Goal: Task Accomplishment & Management: Use online tool/utility

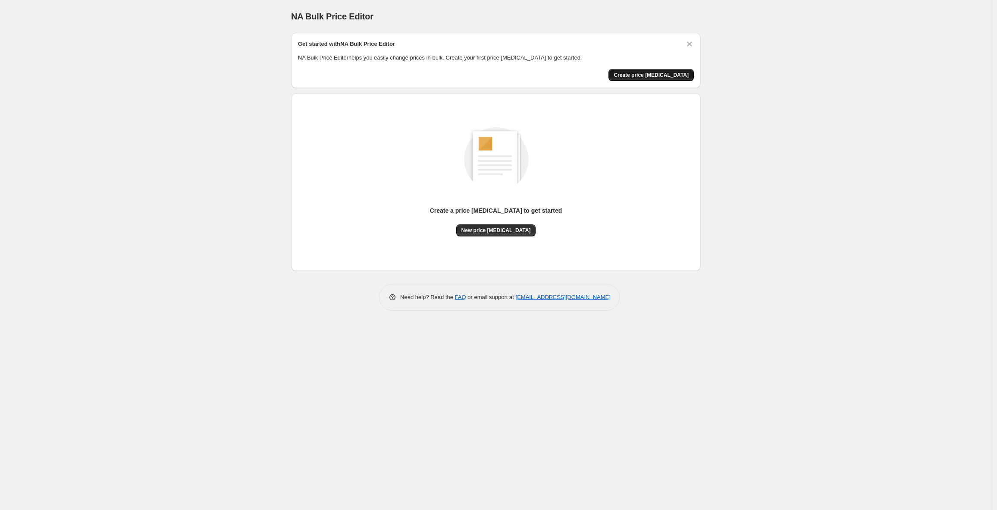
click at [640, 74] on span "Create price [MEDICAL_DATA]" at bounding box center [650, 75] width 75 height 7
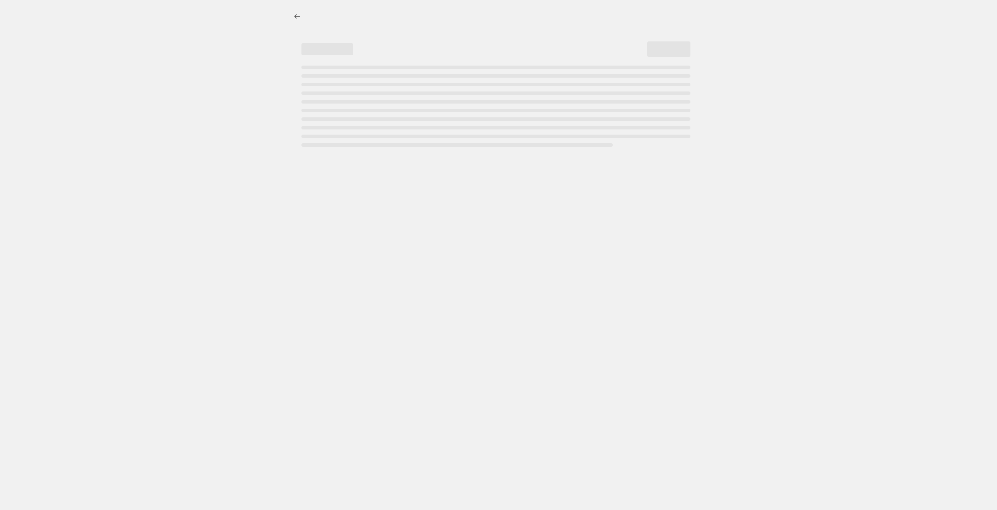
select select "percentage"
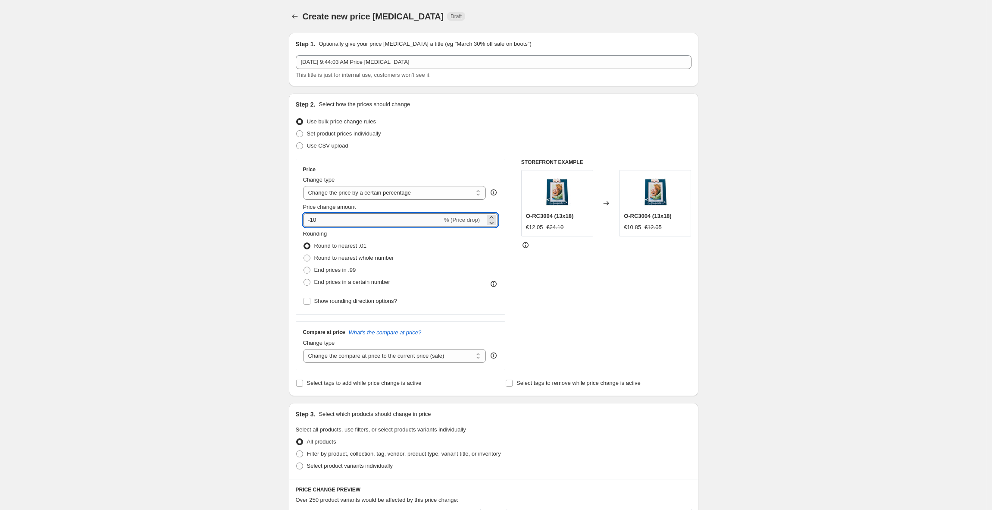
click at [326, 219] on input "-10" at bounding box center [372, 220] width 139 height 14
type input "10"
click at [242, 206] on div "Create new price [MEDICAL_DATA]. This page is ready Create new price [MEDICAL_D…" at bounding box center [493, 431] width 987 height 862
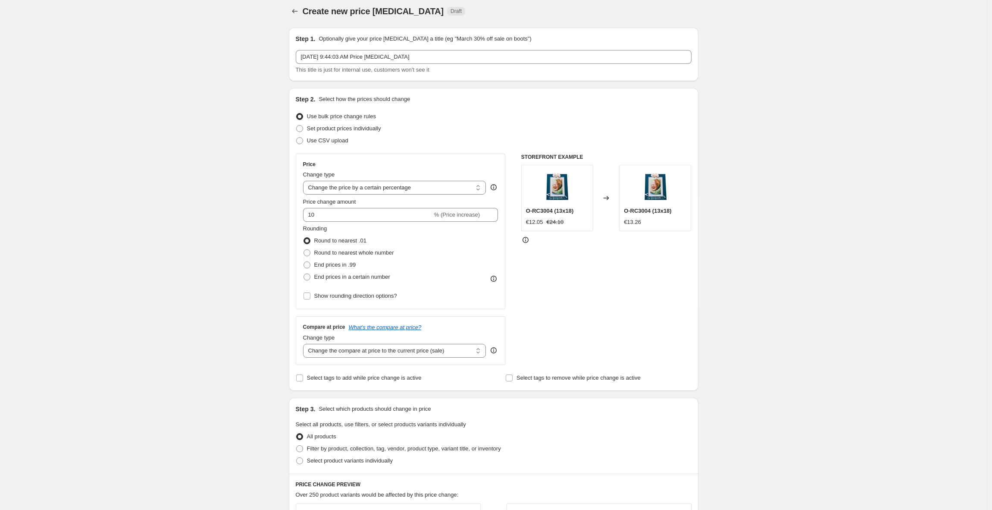
scroll to position [11, 0]
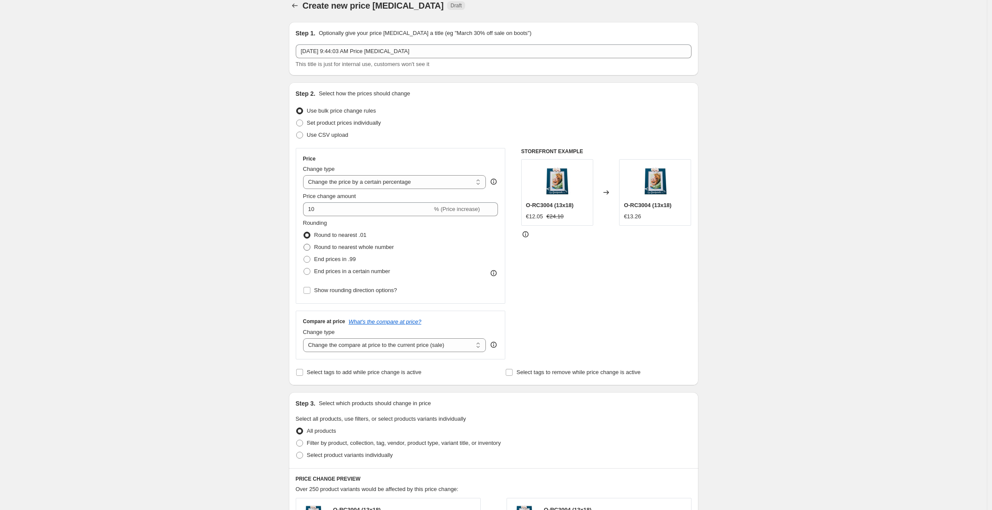
click at [334, 248] on span "Round to nearest whole number" at bounding box center [354, 247] width 80 height 6
click at [304, 244] on input "Round to nearest whole number" at bounding box center [303, 244] width 0 height 0
radio input "true"
click at [338, 236] on span "Round to nearest .01" at bounding box center [340, 234] width 52 height 6
click at [304, 232] on input "Round to nearest .01" at bounding box center [303, 231] width 0 height 0
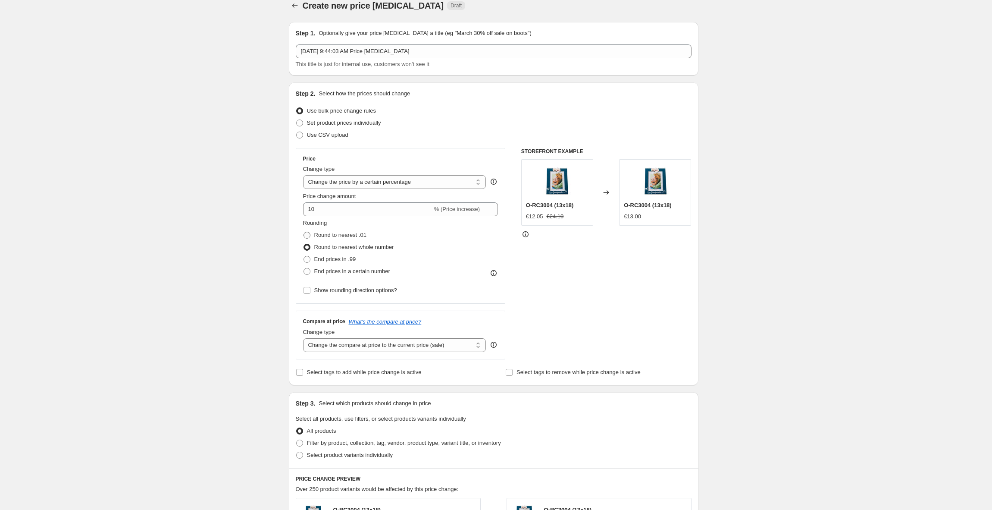
radio input "true"
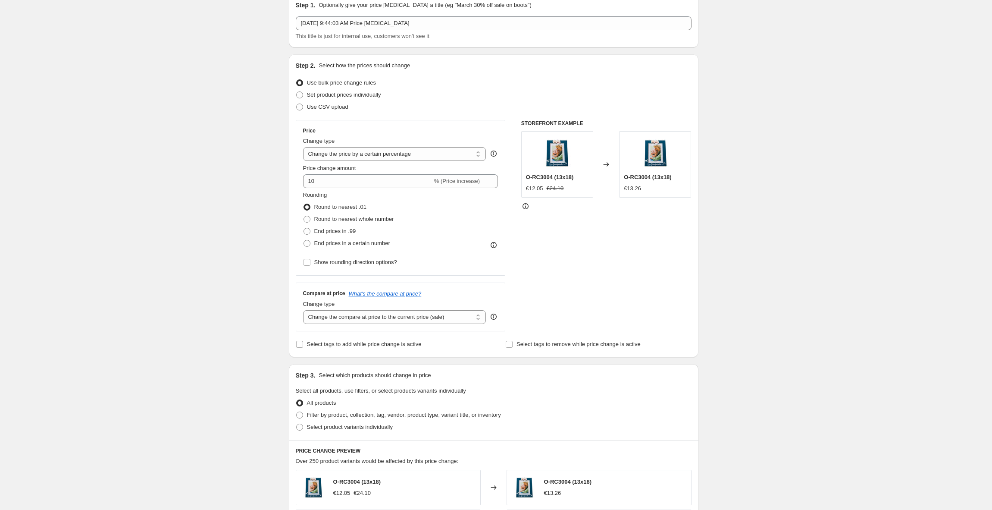
scroll to position [44, 0]
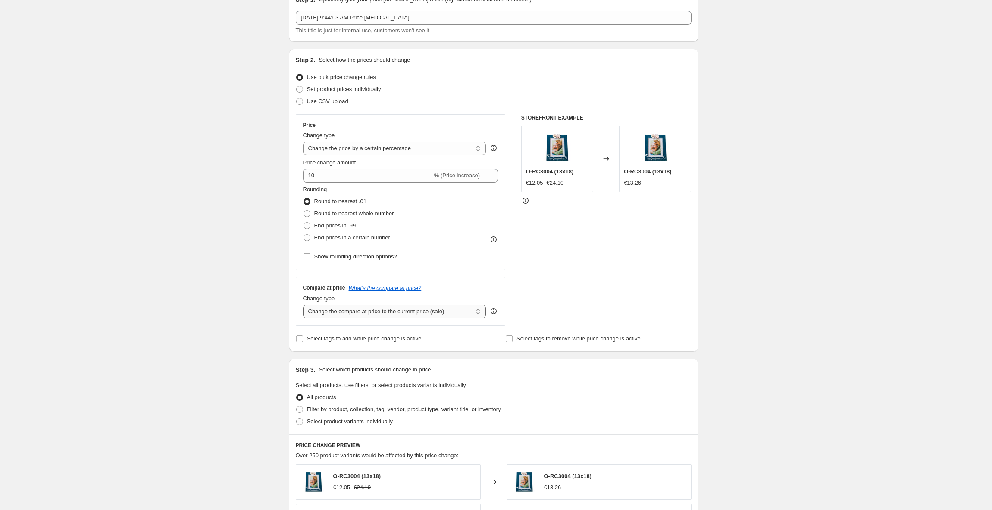
click at [446, 313] on select "Change the compare at price to the current price (sale) Change the compare at p…" at bounding box center [394, 311] width 183 height 14
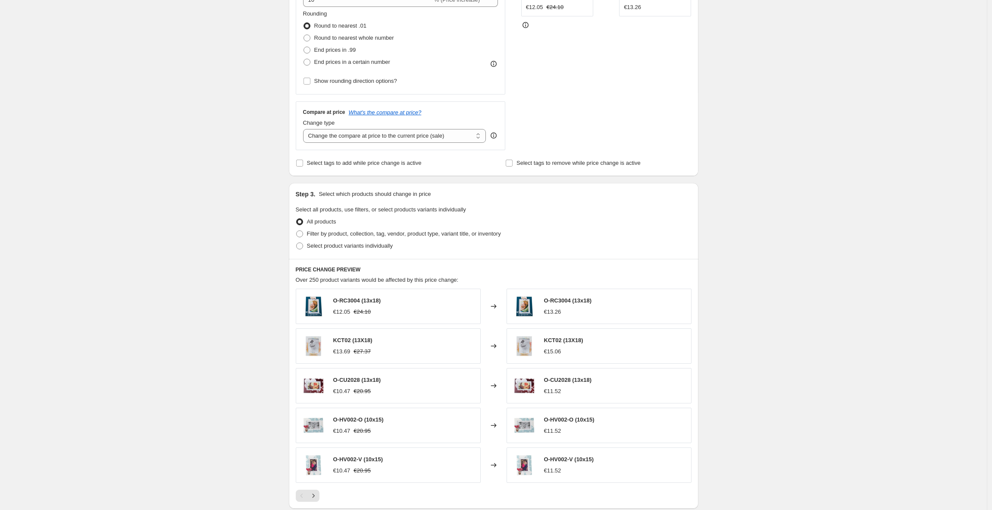
scroll to position [224, 0]
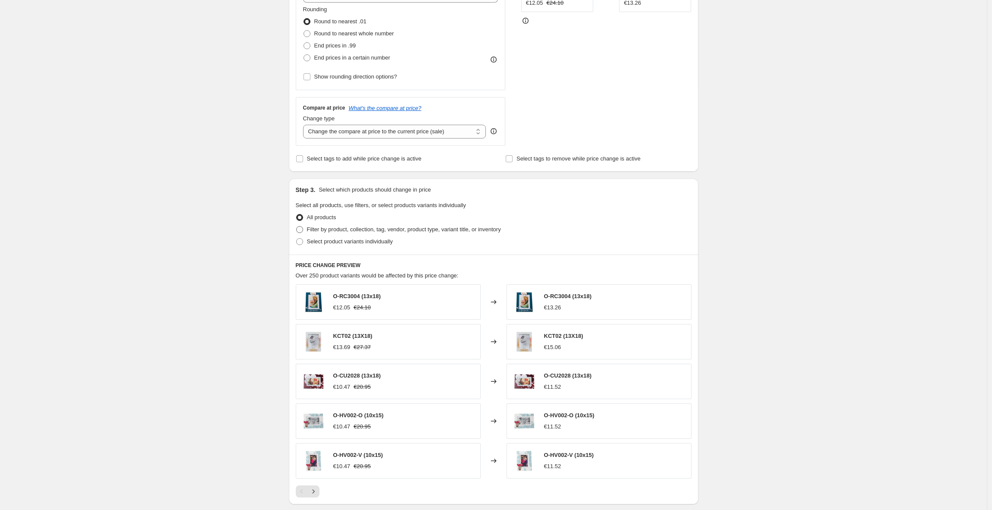
click at [347, 228] on span "Filter by product, collection, tag, vendor, product type, variant title, or inv…" at bounding box center [404, 229] width 194 height 6
click at [297, 226] on input "Filter by product, collection, tag, vendor, product type, variant title, or inv…" at bounding box center [296, 226] width 0 height 0
radio input "true"
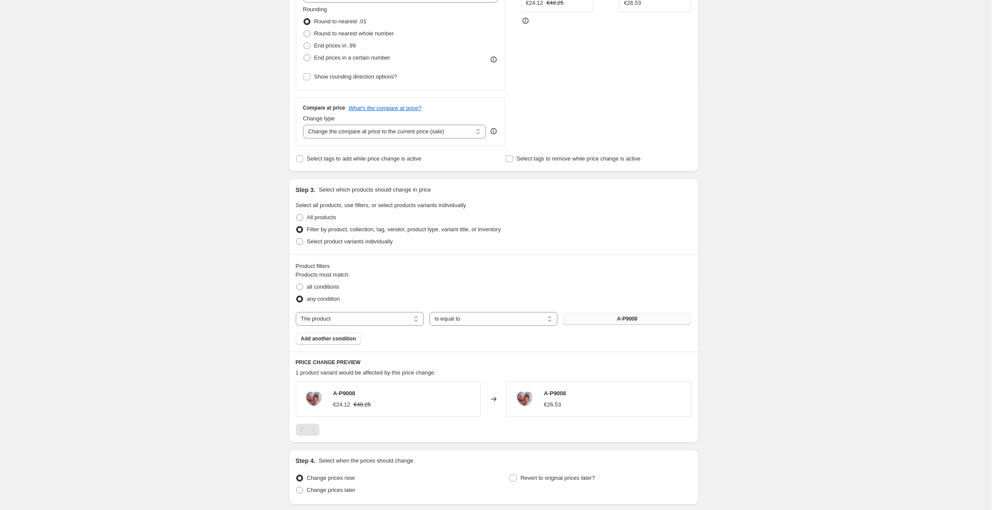
click at [620, 320] on span "A-P9008" at bounding box center [627, 318] width 20 height 7
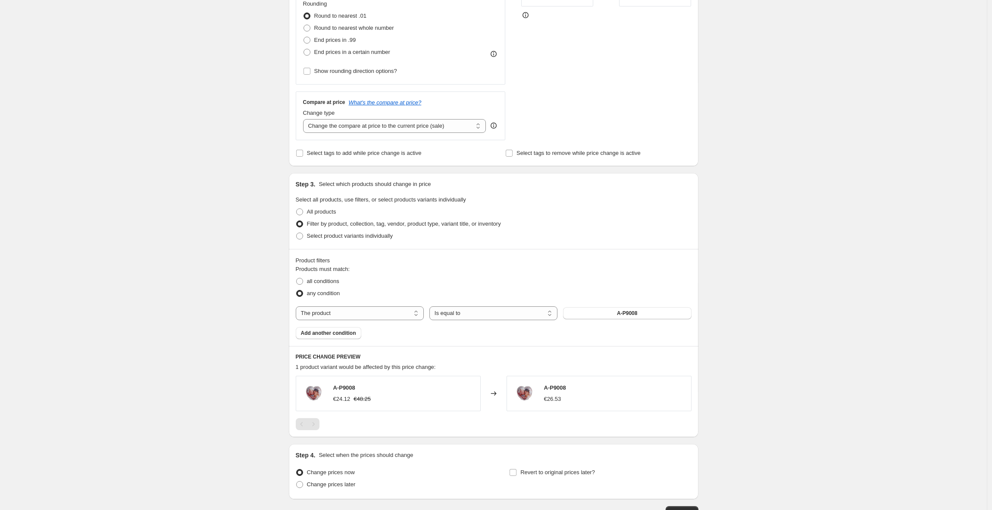
scroll to position [225, 0]
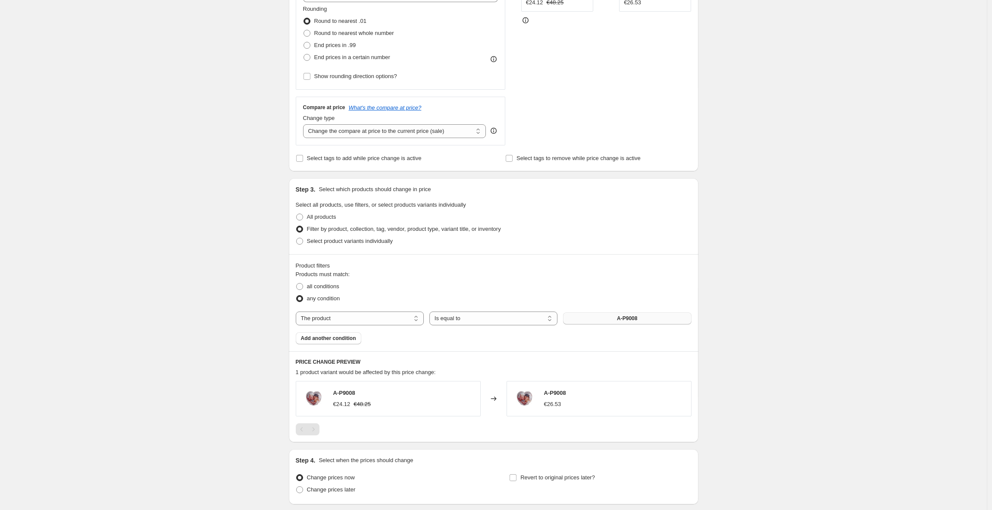
click at [644, 322] on button "A-P9008" at bounding box center [627, 318] width 128 height 12
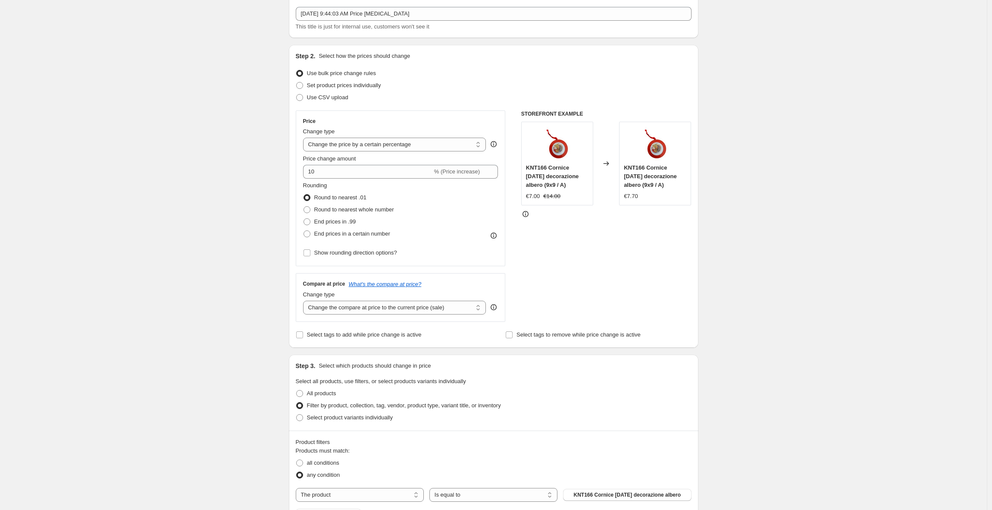
scroll to position [47, 0]
click at [351, 144] on select "Change the price to a certain amount Change the price by a certain amount Chang…" at bounding box center [394, 146] width 183 height 14
click at [305, 139] on select "Change the price to a certain amount Change the price by a certain amount Chang…" at bounding box center [394, 146] width 183 height 14
click at [366, 287] on icon "What's the compare at price?" at bounding box center [385, 285] width 73 height 6
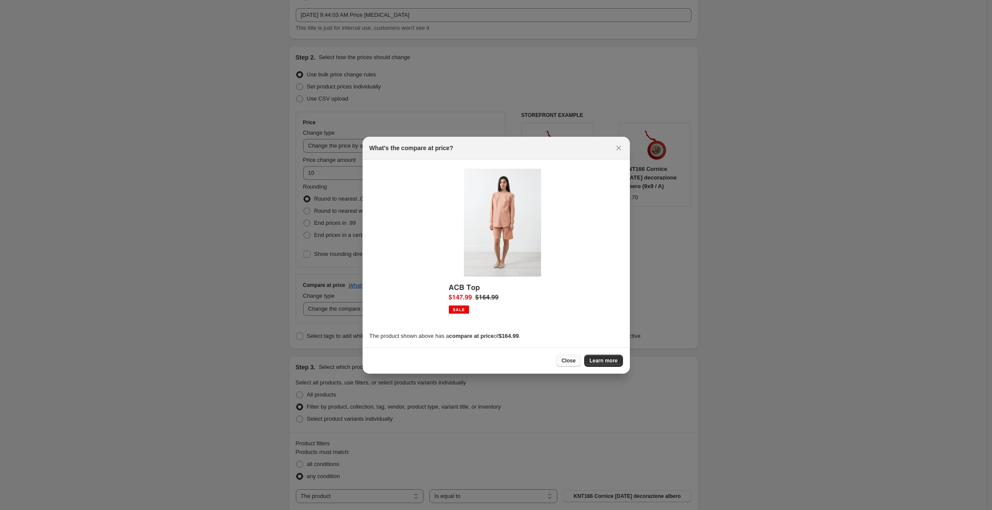
click at [570, 361] on span "Close" at bounding box center [568, 360] width 14 height 7
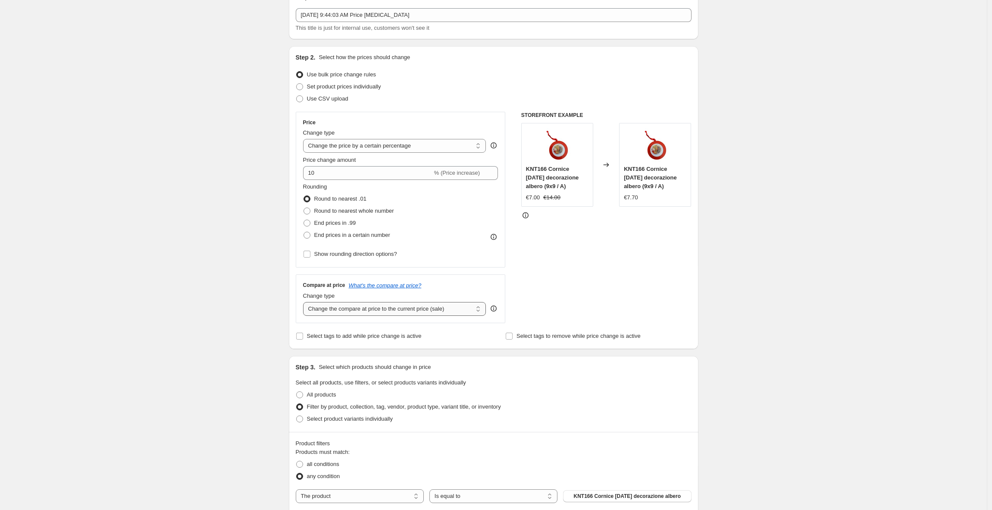
click at [353, 315] on select "Change the compare at price to the current price (sale) Change the compare at p…" at bounding box center [394, 309] width 183 height 14
select select "percentage"
click at [305, 302] on select "Change the compare at price to the current price (sale) Change the compare at p…" at bounding box center [394, 309] width 183 height 14
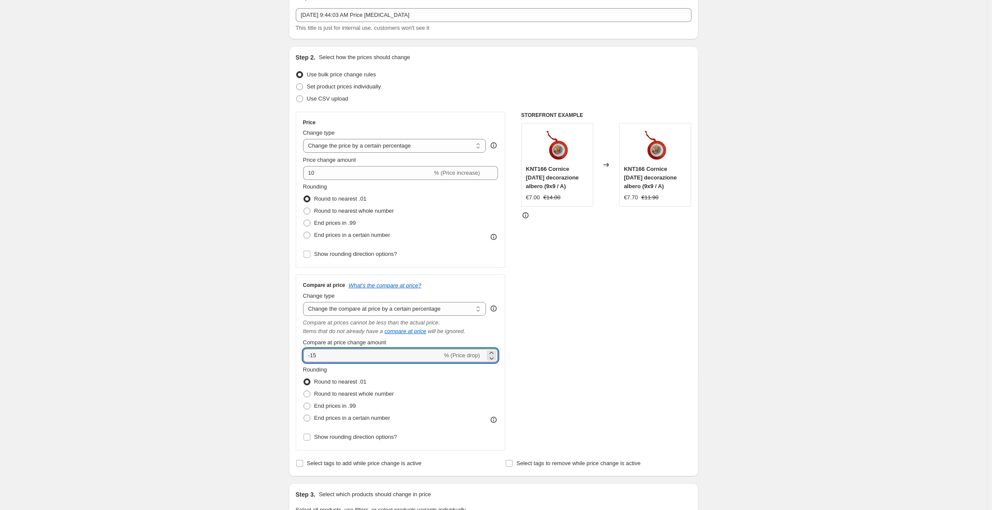
drag, startPoint x: 336, startPoint y: 354, endPoint x: 274, endPoint y: 353, distance: 62.1
click at [274, 353] on div "Create new price [MEDICAL_DATA]. This page is ready Create new price [MEDICAL_D…" at bounding box center [493, 476] width 987 height 1046
type input "10"
click at [214, 343] on div "Create new price [MEDICAL_DATA]. This page is ready Create new price [MEDICAL_D…" at bounding box center [493, 476] width 987 height 1046
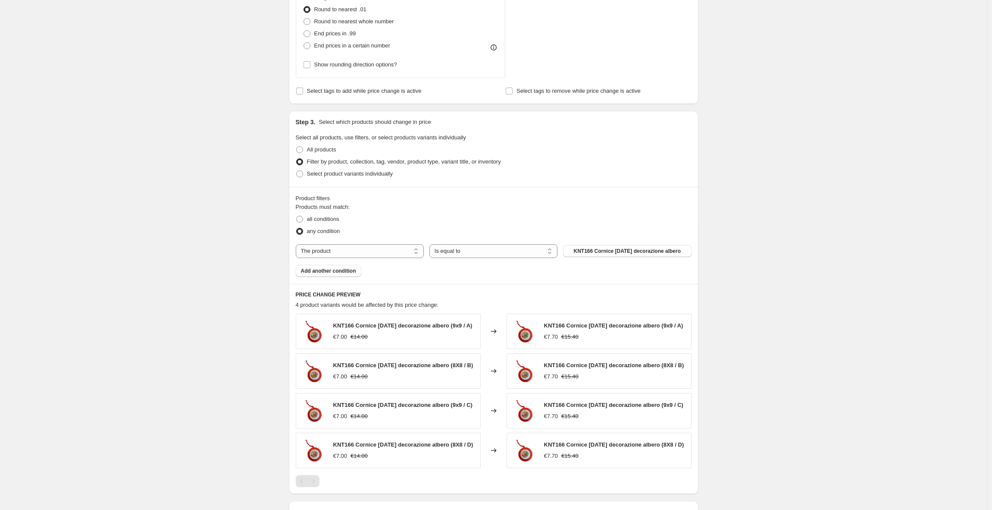
scroll to position [385, 0]
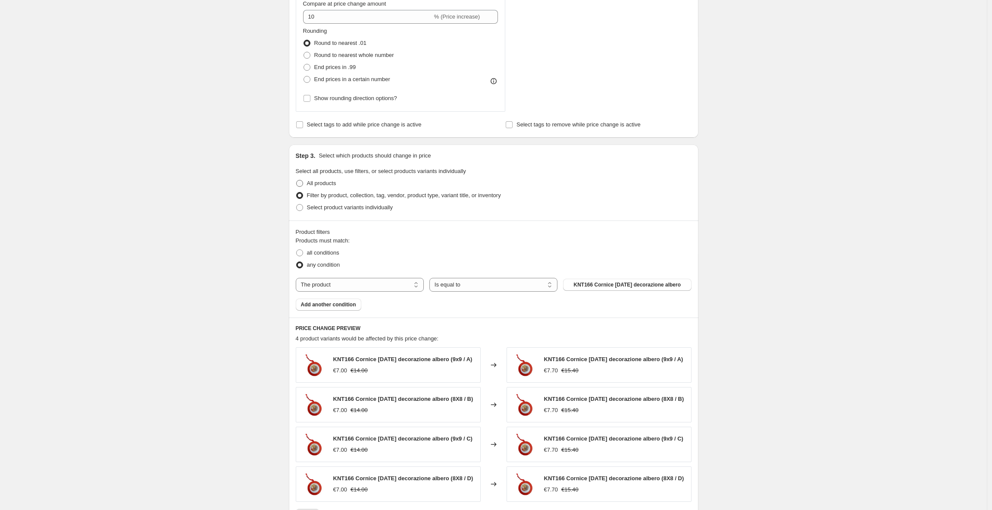
click at [326, 182] on span "All products" at bounding box center [321, 183] width 29 height 6
click at [297, 180] on input "All products" at bounding box center [296, 180] width 0 height 0
radio input "true"
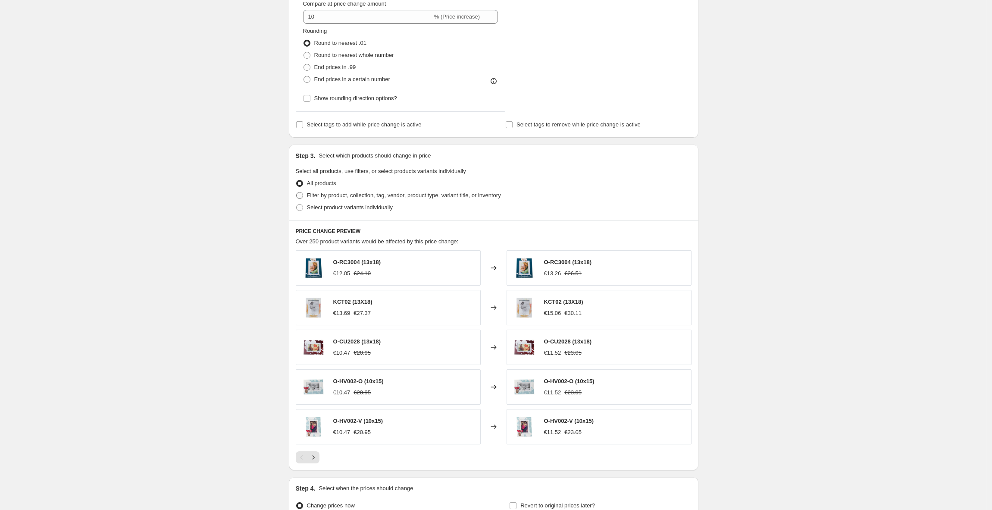
click at [351, 194] on span "Filter by product, collection, tag, vendor, product type, variant title, or inv…" at bounding box center [404, 195] width 194 height 6
click at [297, 192] on input "Filter by product, collection, tag, vendor, product type, variant title, or inv…" at bounding box center [296, 192] width 0 height 0
radio input "true"
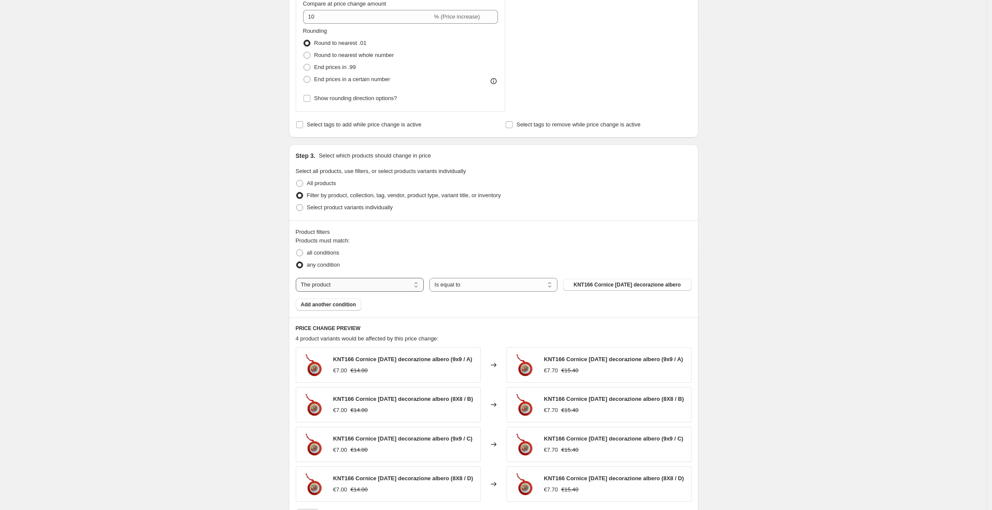
click at [316, 288] on select "The product The product's collection The product's tag The product's vendor The…" at bounding box center [360, 285] width 128 height 14
click at [298, 278] on select "The product The product's collection The product's tag The product's vendor The…" at bounding box center [360, 285] width 128 height 14
click at [442, 285] on select "Is equal to Is not equal to" at bounding box center [493, 285] width 128 height 14
click at [359, 285] on select "The product The product's collection The product's tag The product's vendor The…" at bounding box center [360, 285] width 128 height 14
select select "product_status"
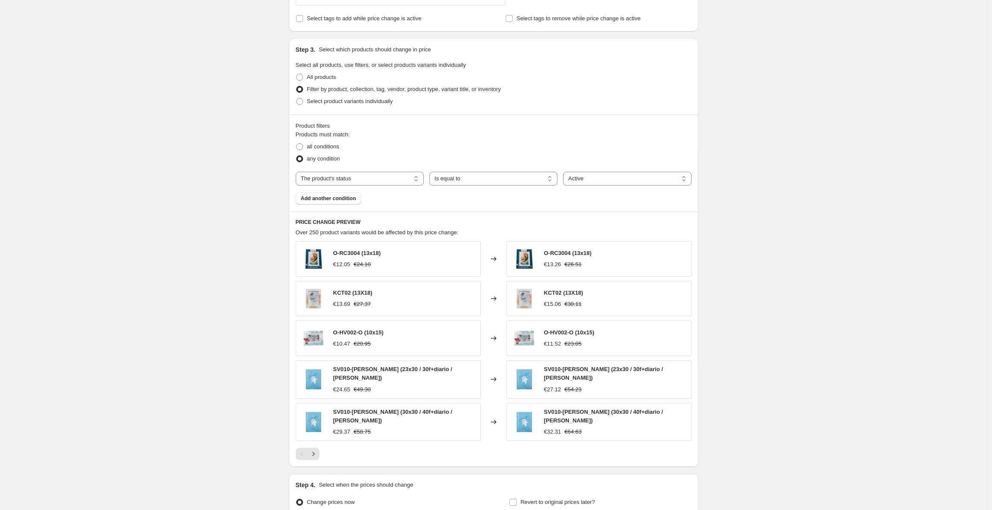
scroll to position [539, 0]
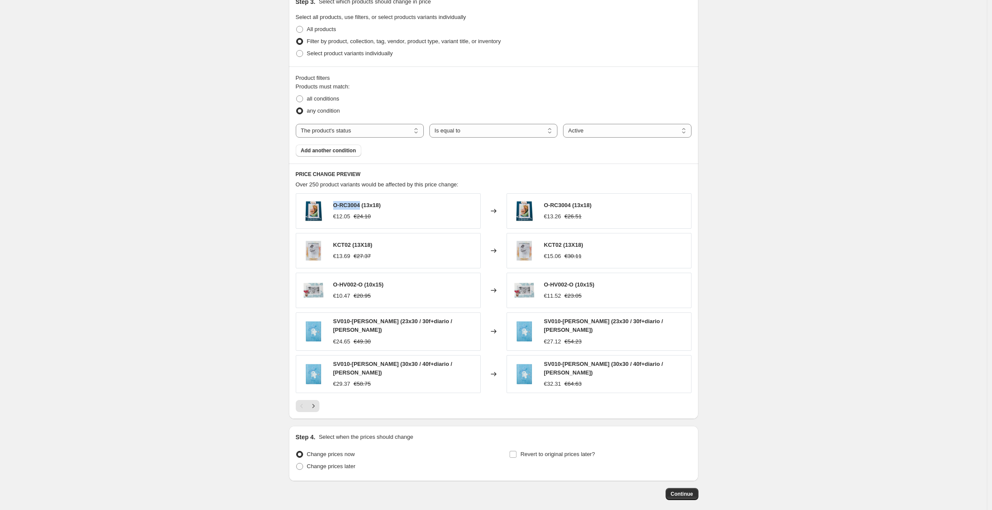
drag, startPoint x: 335, startPoint y: 205, endPoint x: 364, endPoint y: 205, distance: 28.5
click at [364, 205] on span "O-RC3004 (13x18)" at bounding box center [357, 205] width 48 height 6
copy span "O-RC3004"
drag, startPoint x: 332, startPoint y: 246, endPoint x: 354, endPoint y: 244, distance: 21.6
click at [354, 244] on div "KCT02 (13X18) €13.69 €27.37" at bounding box center [388, 250] width 185 height 35
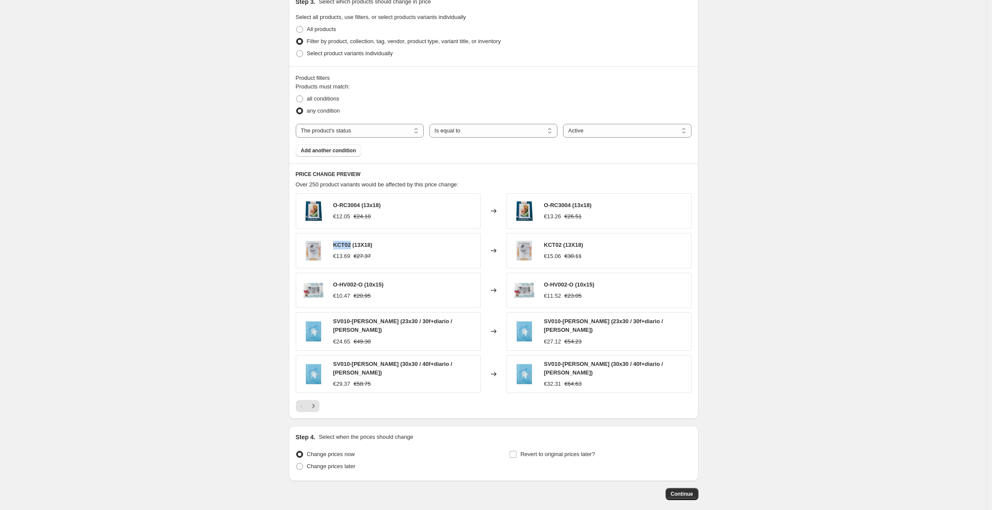
copy span "KCT02"
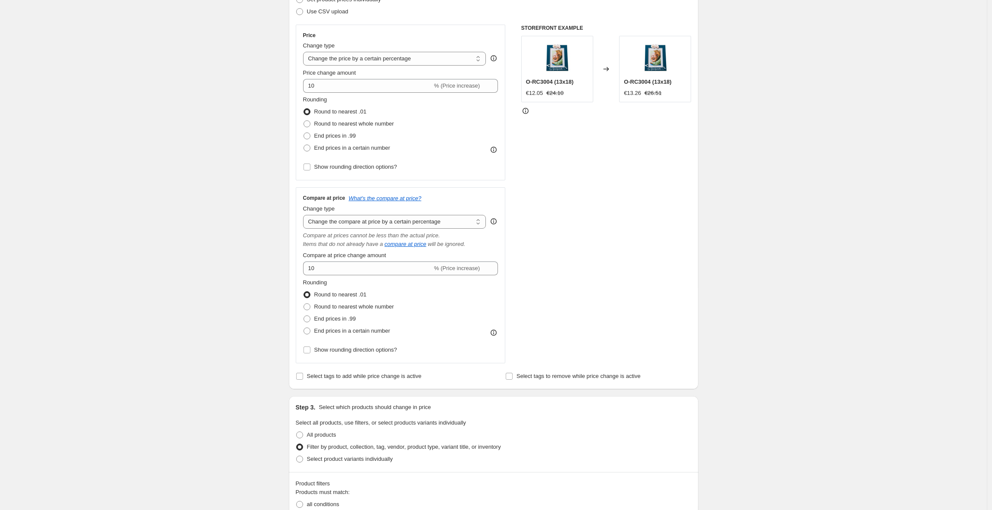
scroll to position [95, 0]
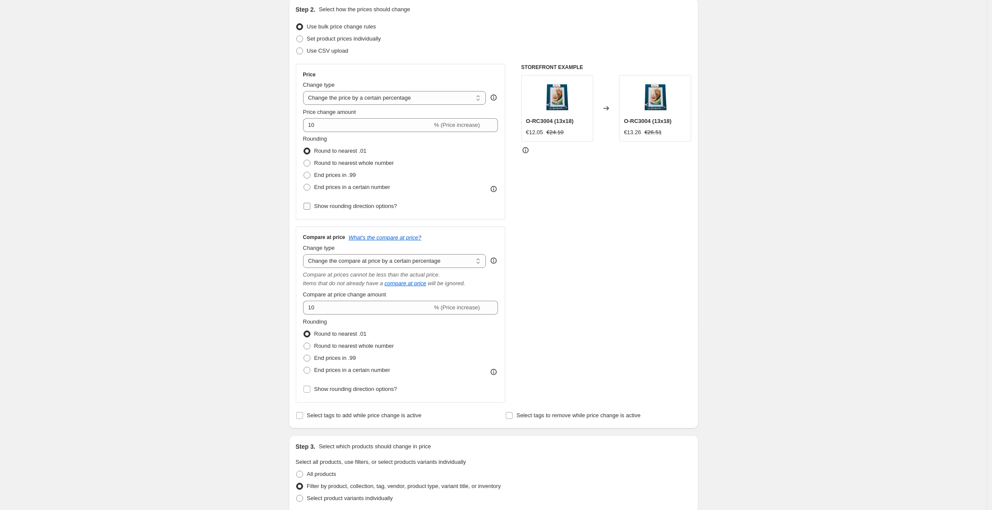
click at [339, 206] on span "Show rounding direction options?" at bounding box center [355, 206] width 83 height 6
click at [310, 206] on input "Show rounding direction options?" at bounding box center [306, 206] width 7 height 7
checkbox input "true"
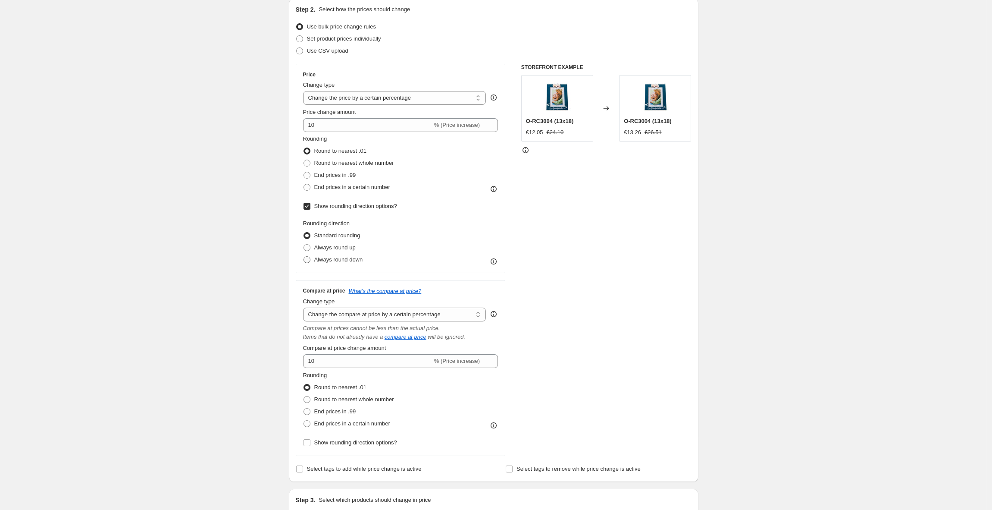
click at [359, 261] on span "Always round down" at bounding box center [338, 259] width 49 height 6
click at [304, 256] on input "Always round down" at bounding box center [303, 256] width 0 height 0
radio input "true"
click at [356, 250] on span "Always round up" at bounding box center [334, 247] width 41 height 6
click at [304, 244] on input "Always round up" at bounding box center [303, 244] width 0 height 0
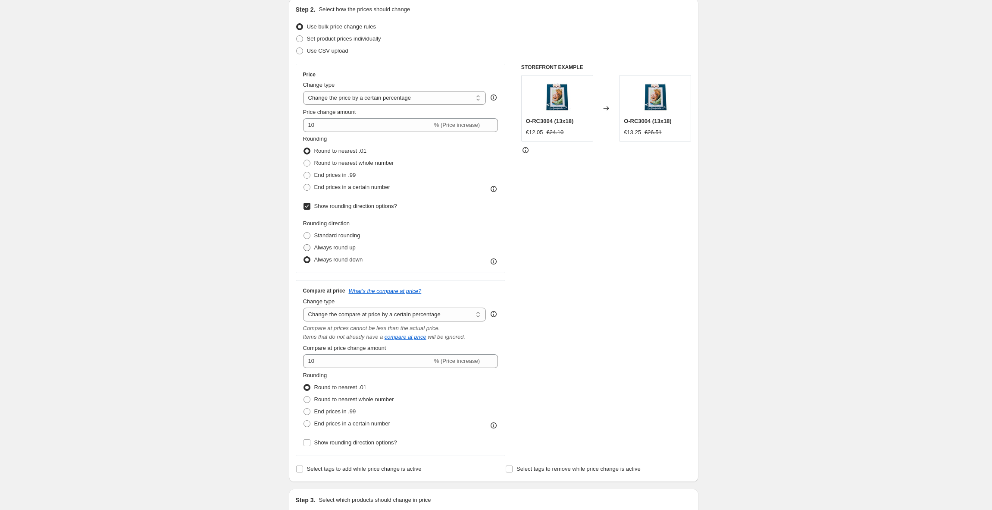
radio input "true"
click at [360, 235] on span "Standard rounding" at bounding box center [337, 235] width 46 height 6
click at [304, 232] on input "Standard rounding" at bounding box center [303, 232] width 0 height 0
radio input "true"
click at [351, 245] on span "Always round up" at bounding box center [334, 247] width 41 height 6
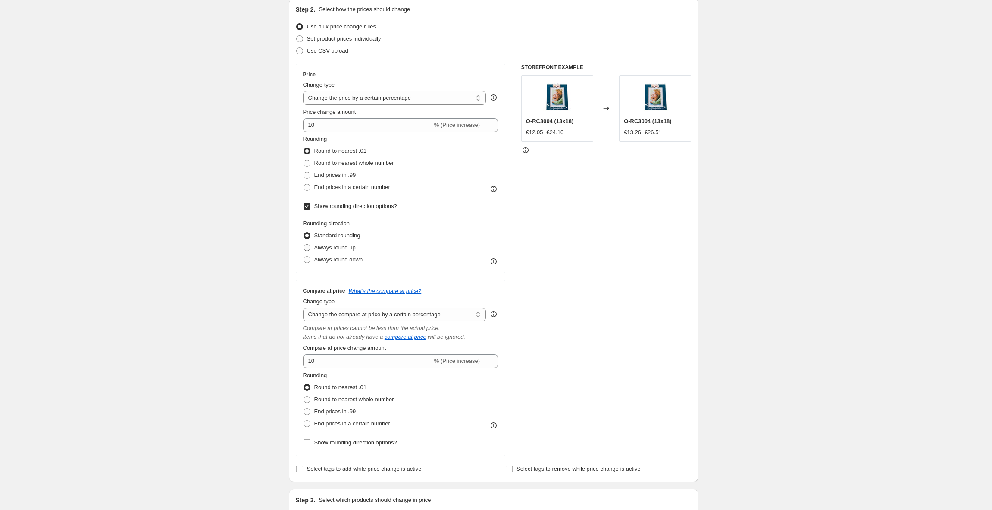
click at [304, 244] on input "Always round up" at bounding box center [303, 244] width 0 height 0
radio input "true"
click at [350, 252] on label "Always round up" at bounding box center [329, 247] width 53 height 12
click at [304, 244] on input "Always round up" at bounding box center [303, 244] width 0 height 0
click at [348, 258] on span "Always round down" at bounding box center [338, 259] width 49 height 6
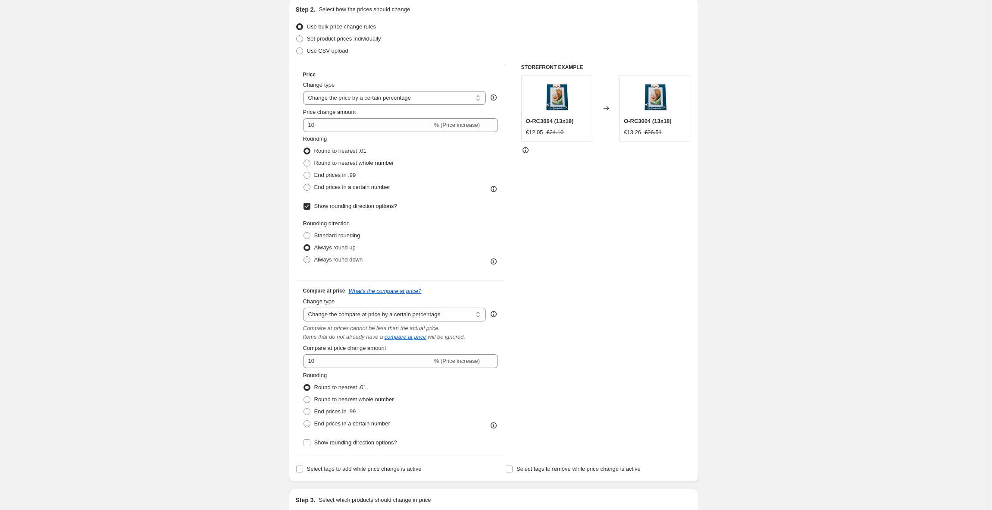
click at [304, 256] on input "Always round down" at bounding box center [303, 256] width 0 height 0
radio input "true"
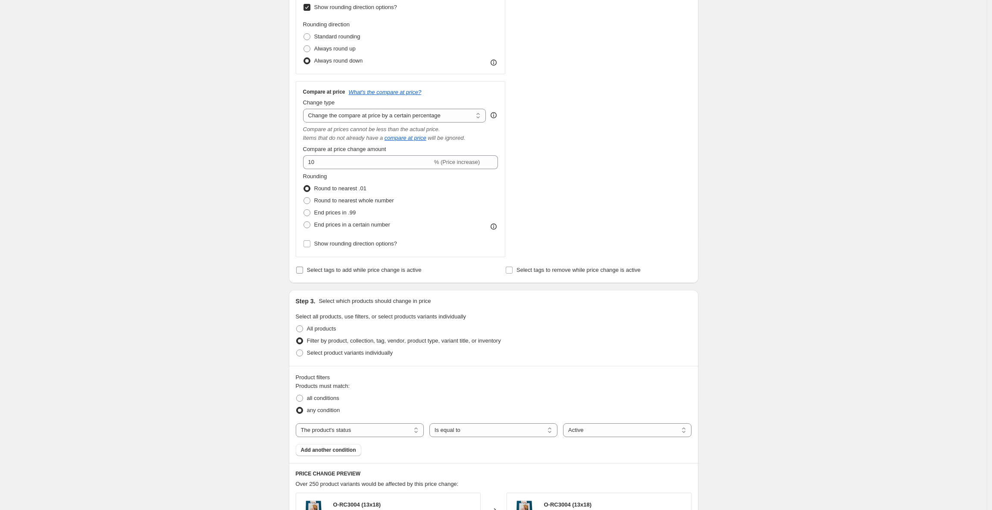
scroll to position [164, 0]
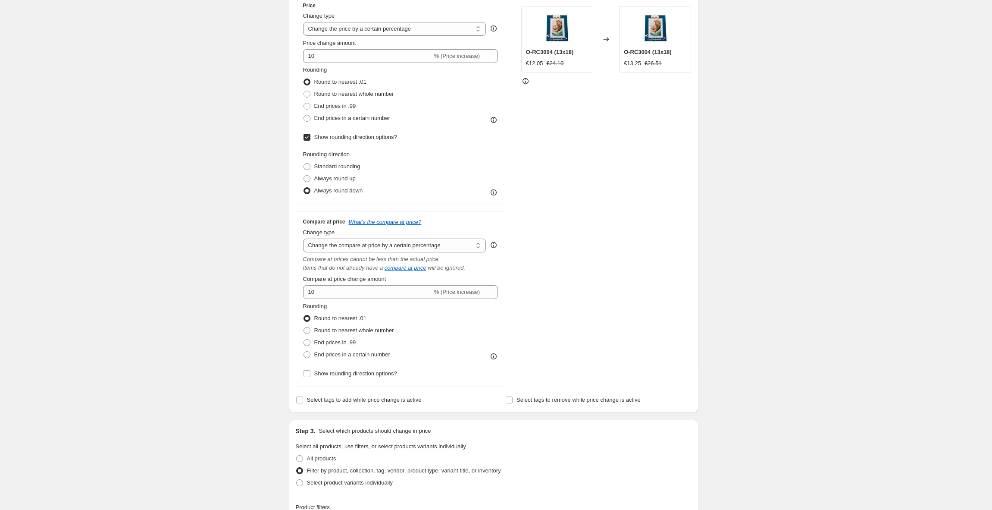
click at [336, 140] on span "Show rounding direction options?" at bounding box center [355, 137] width 83 height 6
click at [310, 140] on input "Show rounding direction options?" at bounding box center [306, 137] width 7 height 7
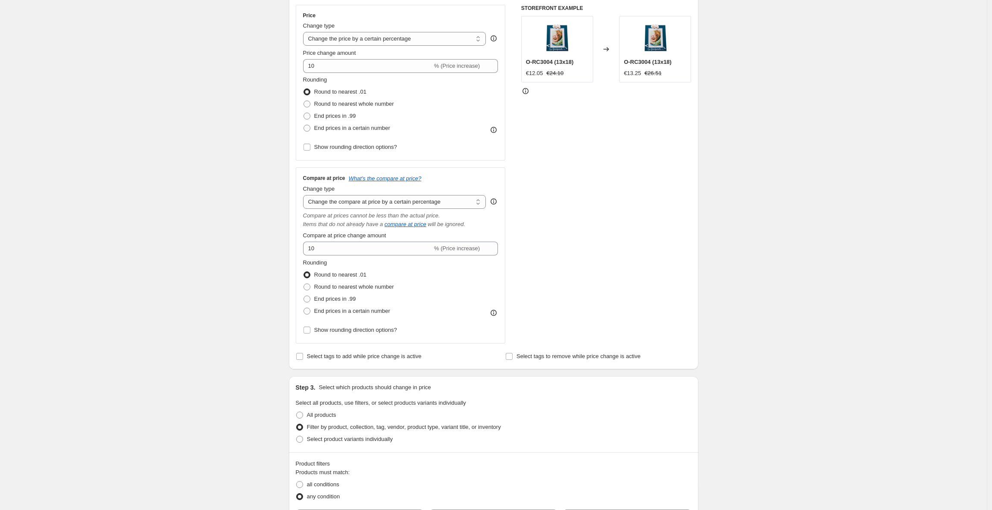
scroll to position [143, 0]
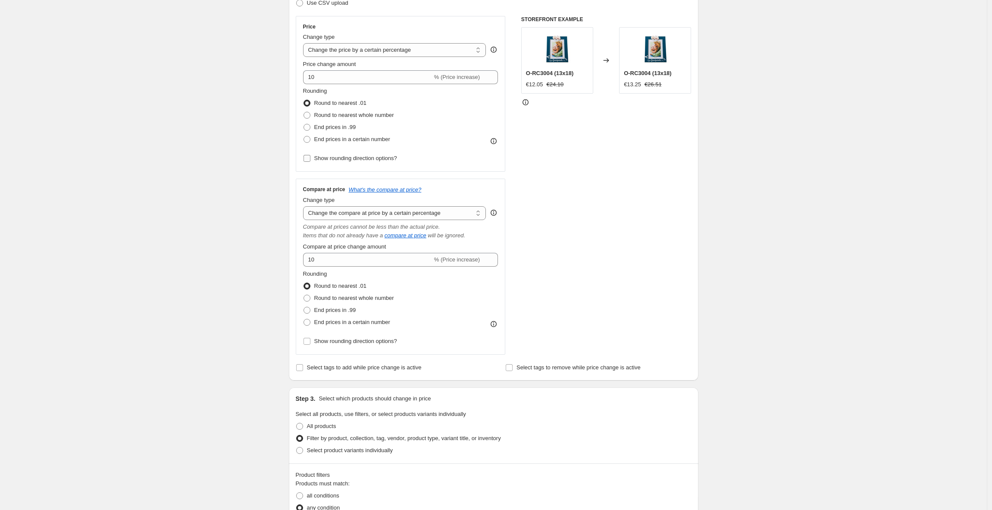
click at [352, 159] on span "Show rounding direction options?" at bounding box center [355, 158] width 83 height 6
click at [310, 159] on input "Show rounding direction options?" at bounding box center [306, 158] width 7 height 7
checkbox input "true"
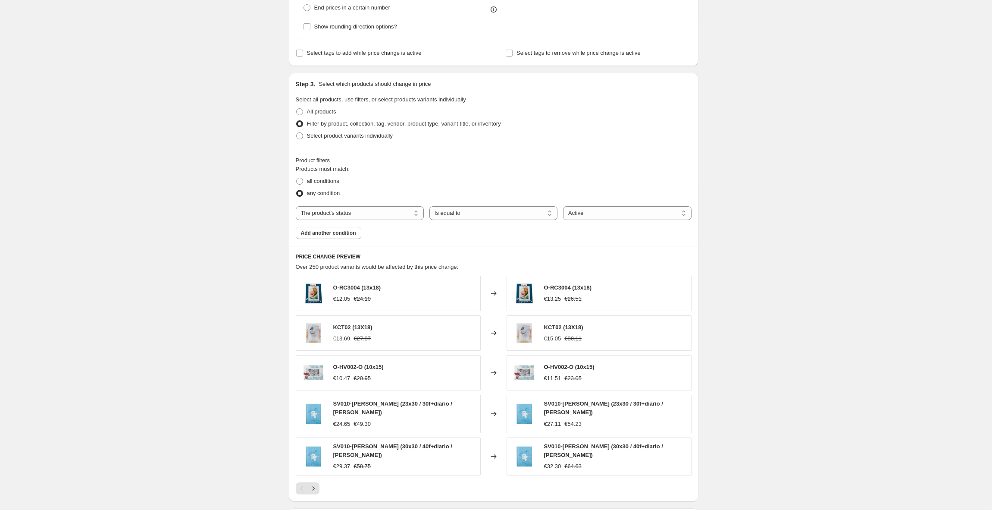
scroll to position [558, 0]
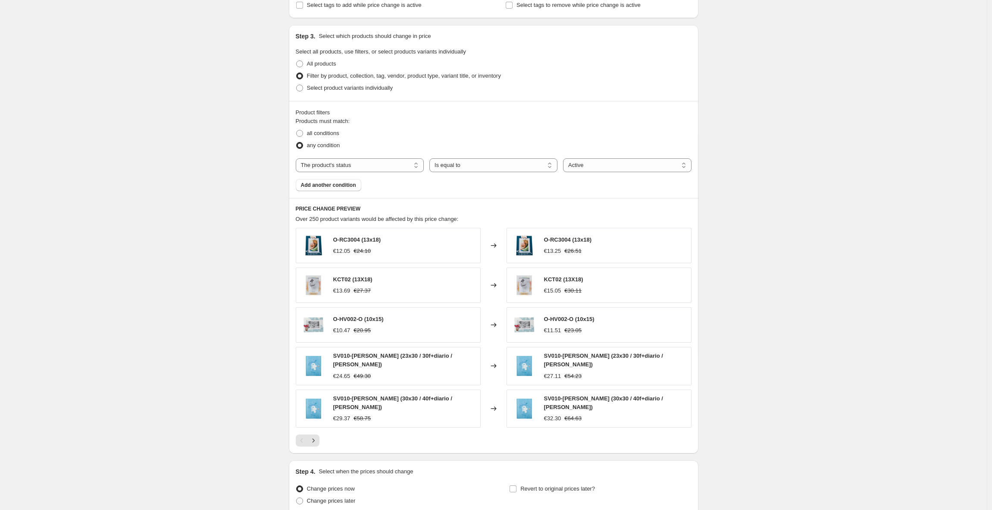
click at [267, 189] on div "Create new price [MEDICAL_DATA]. This page is ready Create new price [MEDICAL_D…" at bounding box center [493, 14] width 987 height 1145
click at [315, 135] on span "all conditions" at bounding box center [323, 133] width 32 height 6
click at [297, 130] on input "all conditions" at bounding box center [296, 130] width 0 height 0
radio input "true"
click at [311, 144] on span "any condition" at bounding box center [323, 145] width 33 height 6
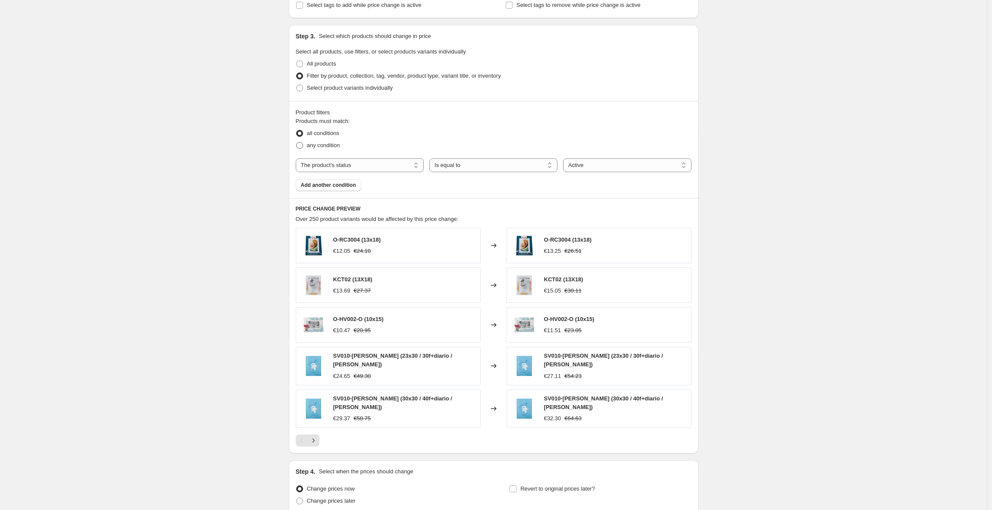
click at [297, 142] on input "any condition" at bounding box center [296, 142] width 0 height 0
radio input "true"
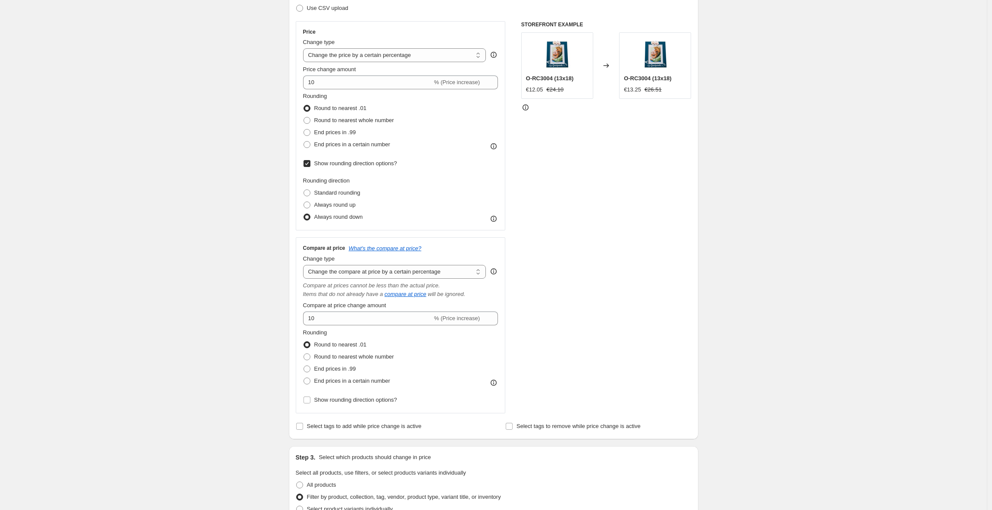
scroll to position [0, 0]
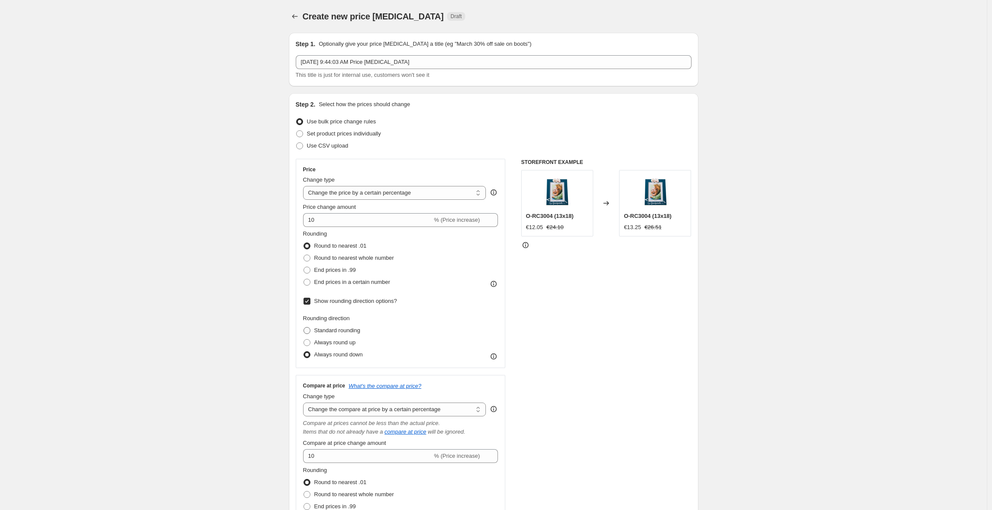
click at [321, 327] on span "Standard rounding" at bounding box center [337, 330] width 46 height 6
click at [304, 327] on input "Standard rounding" at bounding box center [303, 327] width 0 height 0
radio input "true"
click at [319, 300] on span "Show rounding direction options?" at bounding box center [355, 300] width 83 height 6
click at [310, 300] on input "Show rounding direction options?" at bounding box center [306, 300] width 7 height 7
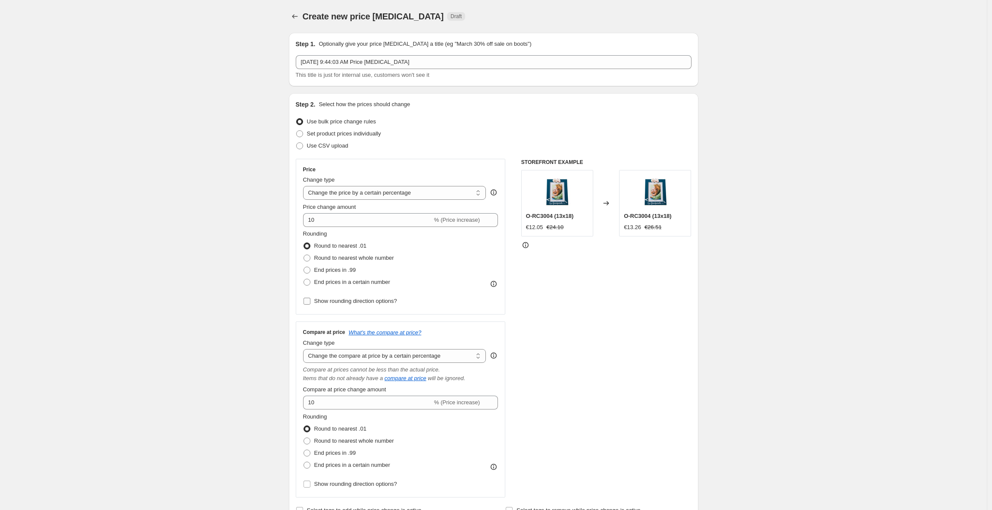
click at [317, 297] on span "Show rounding direction options?" at bounding box center [355, 300] width 83 height 6
click at [310, 297] on input "Show rounding direction options?" at bounding box center [306, 300] width 7 height 7
checkbox input "true"
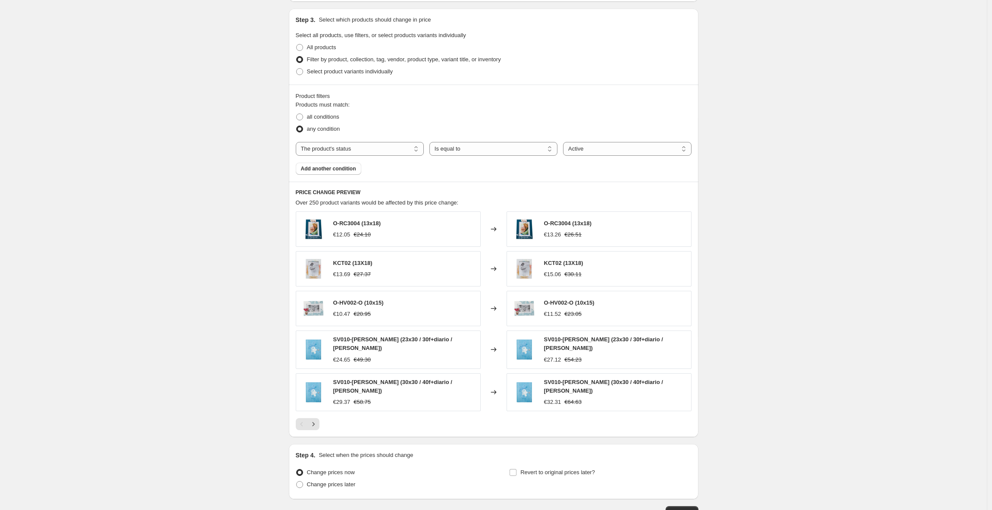
scroll to position [630, 0]
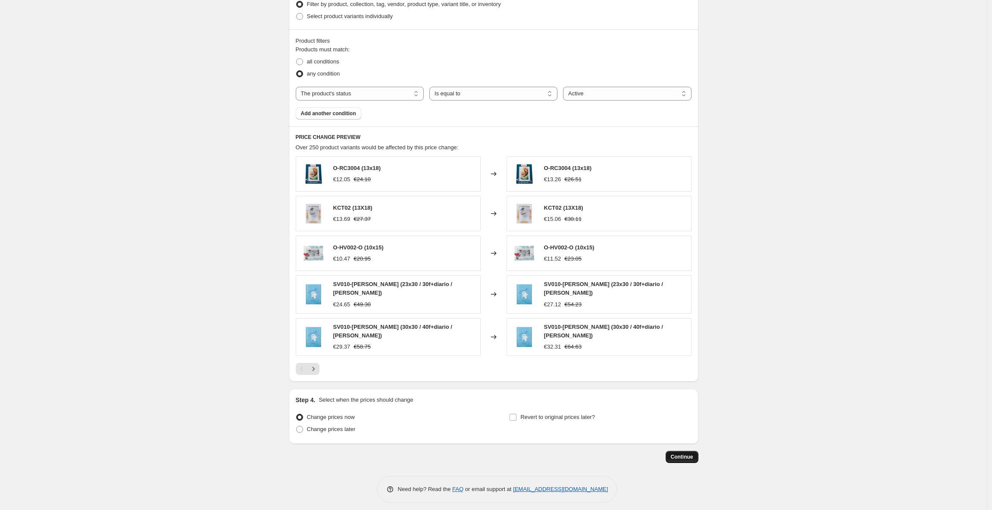
click at [681, 456] on button "Continue" at bounding box center [682, 456] width 33 height 12
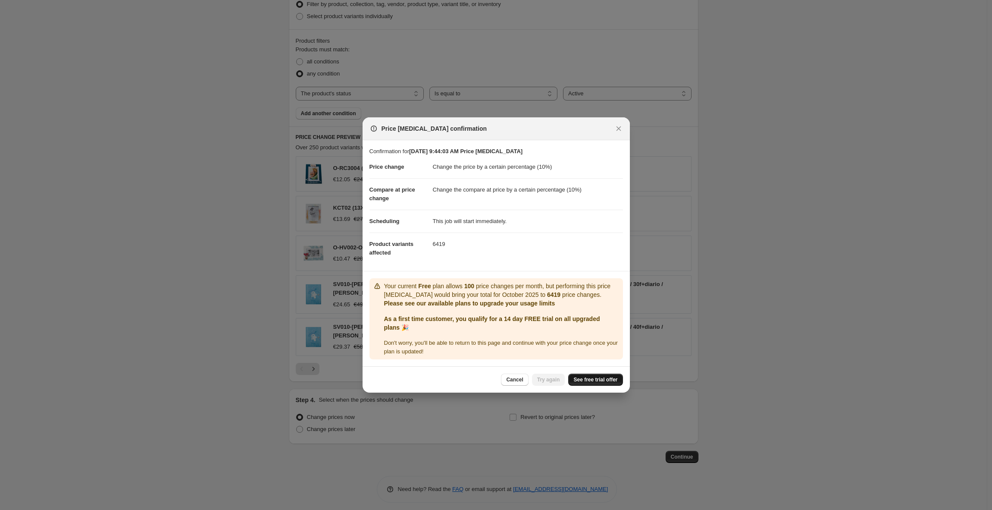
click at [583, 378] on span "See free trial offer" at bounding box center [595, 379] width 44 height 7
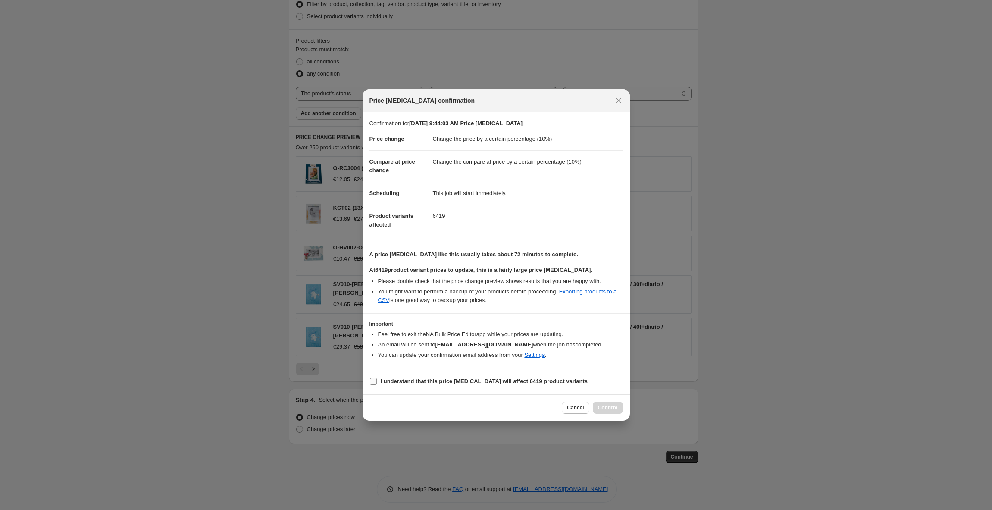
click at [406, 382] on b "I understand that this price [MEDICAL_DATA] will affect 6419 product variants" at bounding box center [484, 381] width 207 height 6
click at [377, 382] on input "I understand that this price [MEDICAL_DATA] will affect 6419 product variants" at bounding box center [373, 381] width 7 height 7
checkbox input "true"
click at [614, 407] on span "Confirm" at bounding box center [608, 407] width 20 height 7
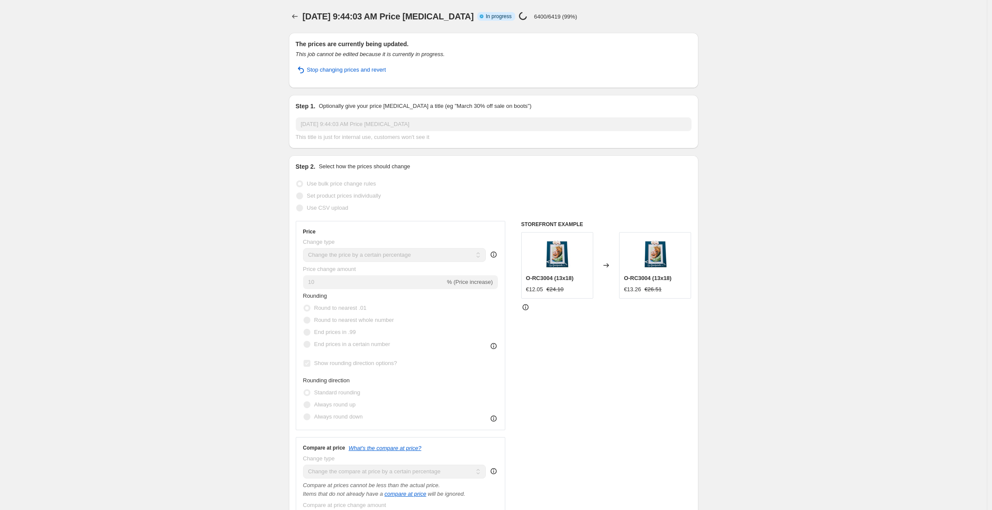
select select "percentage"
select select "product_status"
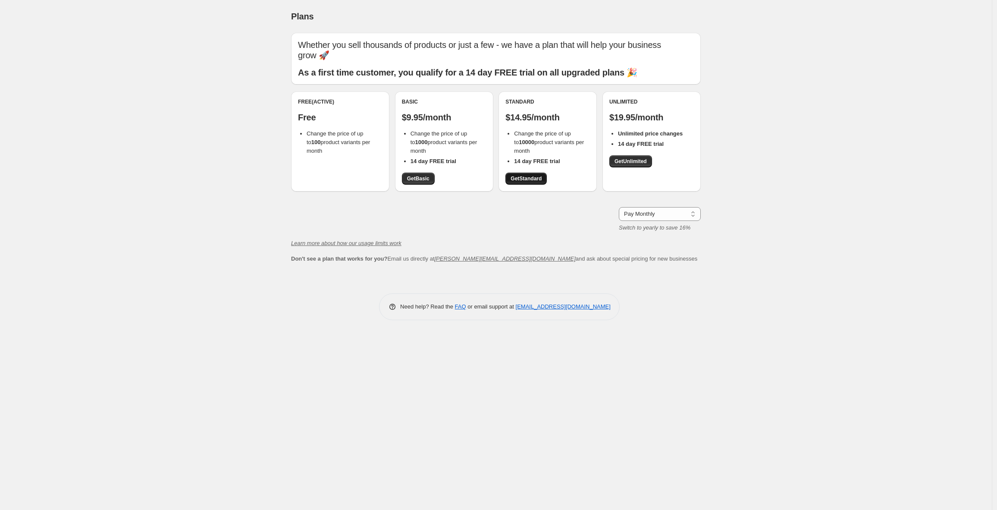
click at [537, 180] on span "Get Standard" at bounding box center [525, 178] width 31 height 7
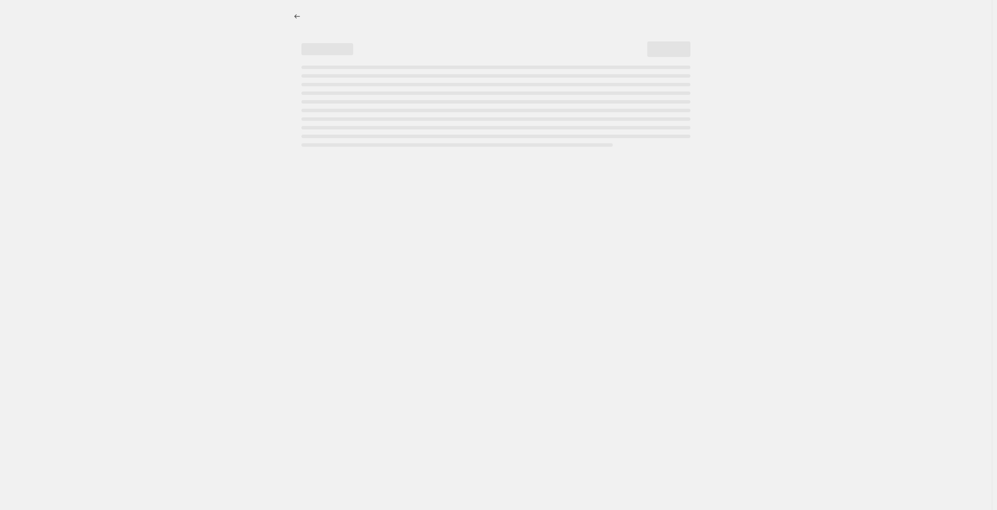
select select "percentage"
select select "product_status"
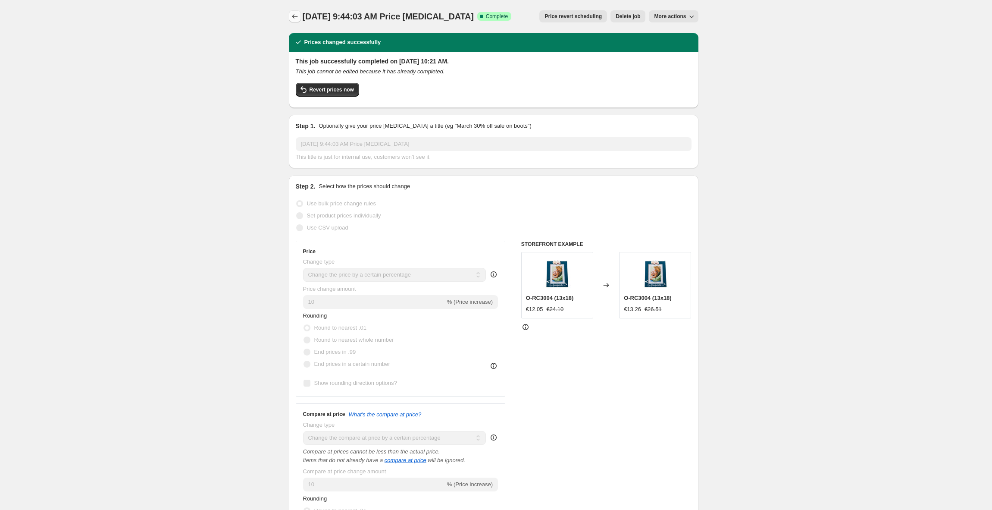
click at [297, 16] on icon "Price change jobs" at bounding box center [295, 16] width 9 height 9
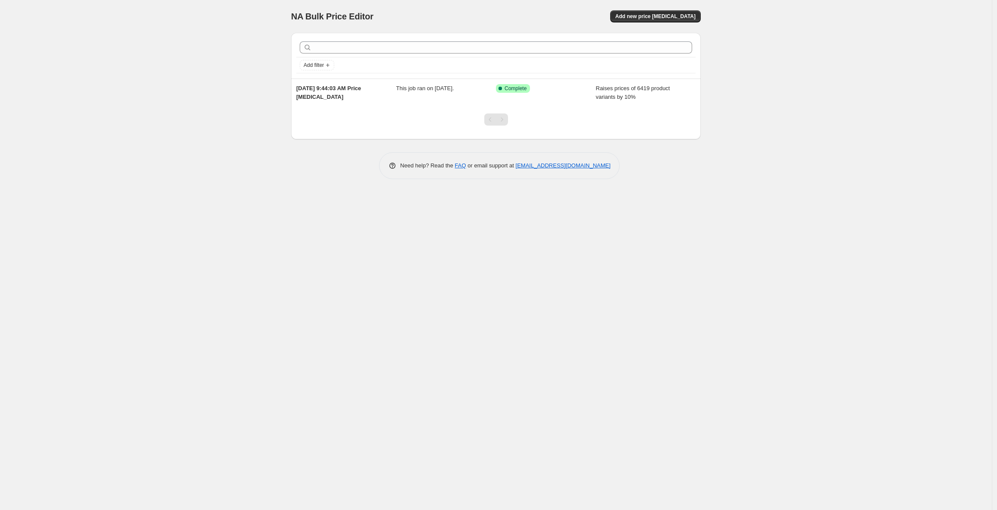
click at [131, 122] on div "NA Bulk Price Editor. This page is ready NA Bulk Price Editor Add new price cha…" at bounding box center [495, 255] width 991 height 510
